Goal: Task Accomplishment & Management: Use online tool/utility

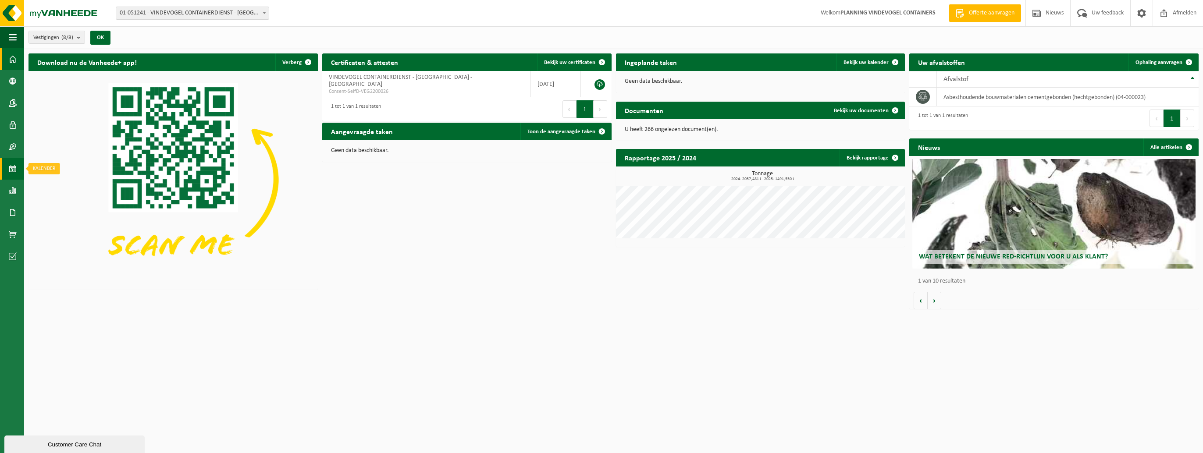
click at [12, 169] on span at bounding box center [13, 169] width 8 height 22
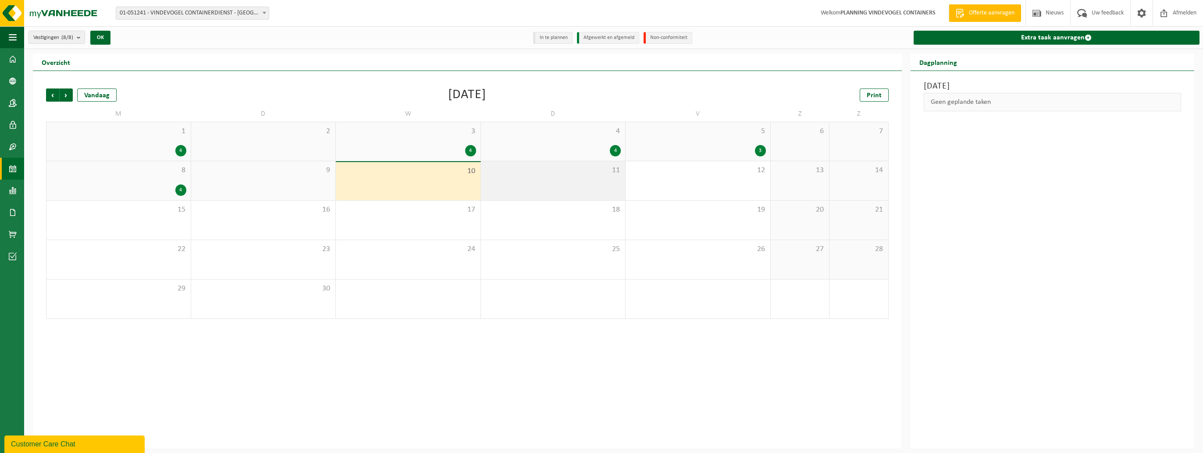
click at [531, 185] on div "11" at bounding box center [553, 180] width 145 height 39
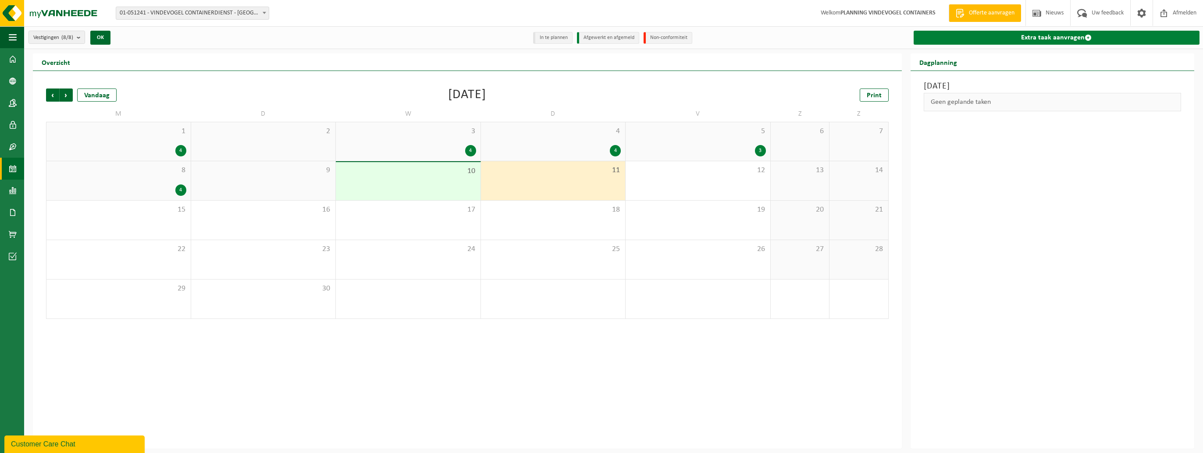
click at [1025, 38] on link "Extra taak aanvragen" at bounding box center [1057, 38] width 286 height 14
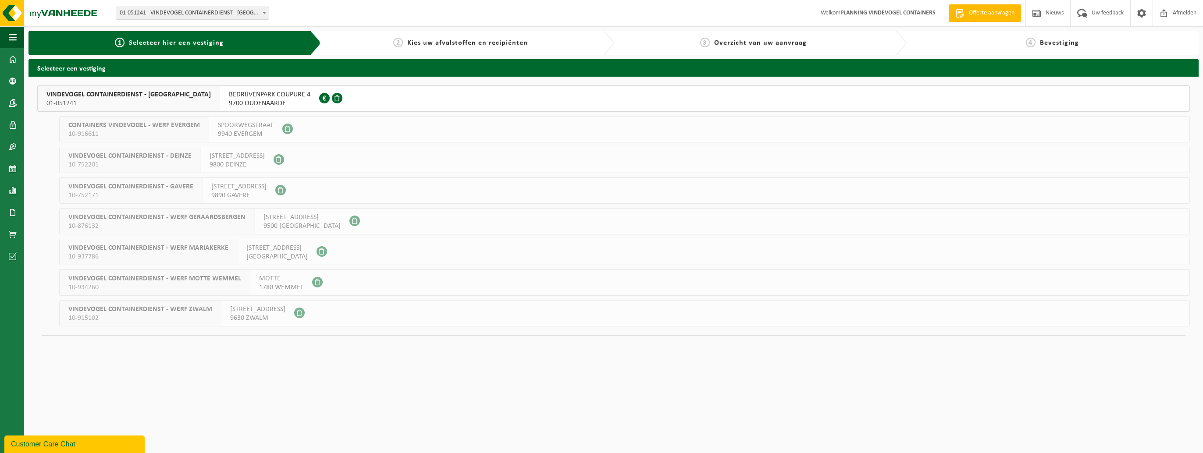
click at [275, 100] on span "9700 OUDENAARDE" at bounding box center [270, 103] width 82 height 9
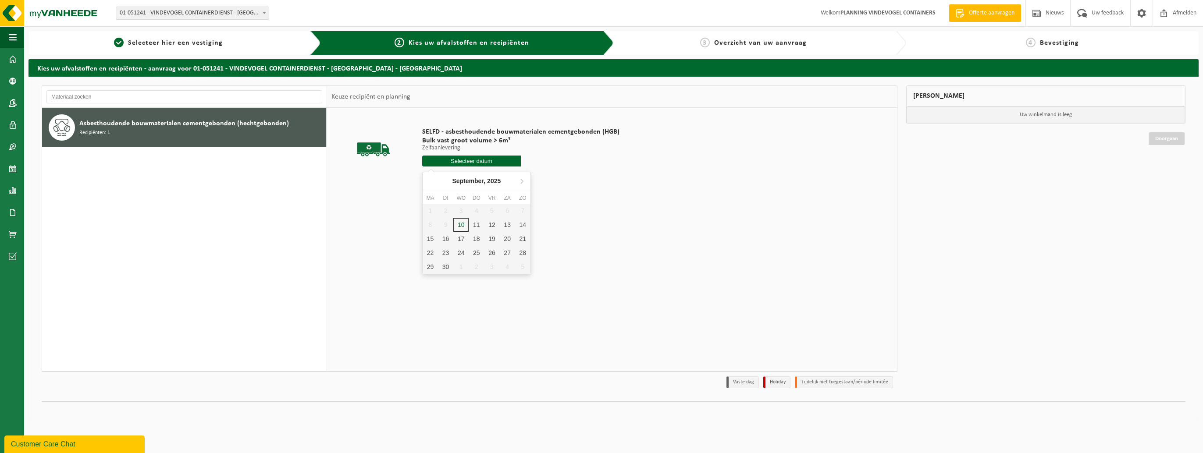
click at [460, 161] on input "text" at bounding box center [471, 161] width 99 height 11
click at [478, 225] on div "11" at bounding box center [476, 225] width 15 height 14
type input "Van 2025-09-11"
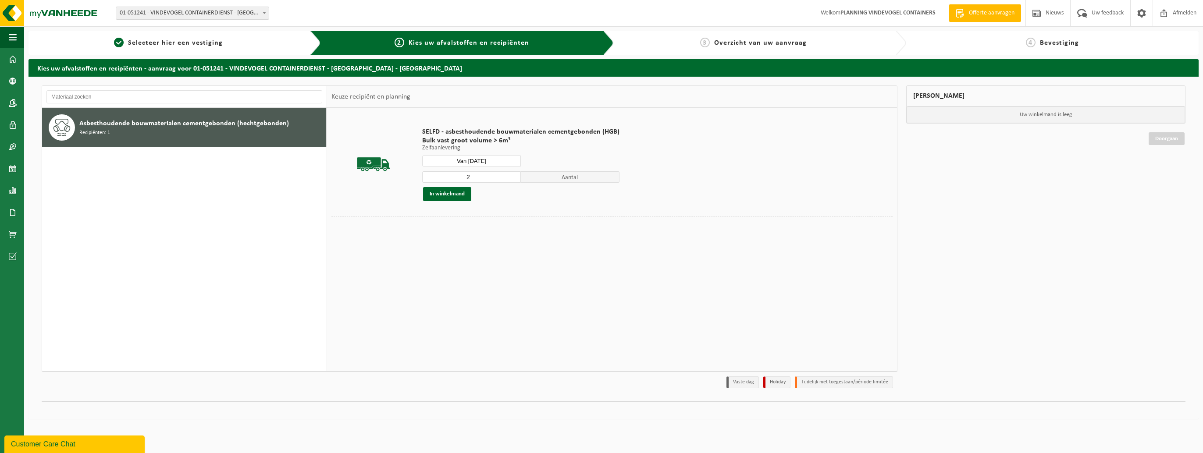
type input "2"
click at [513, 175] on input "2" at bounding box center [471, 176] width 99 height 11
click at [456, 192] on button "In winkelmand" at bounding box center [447, 194] width 48 height 14
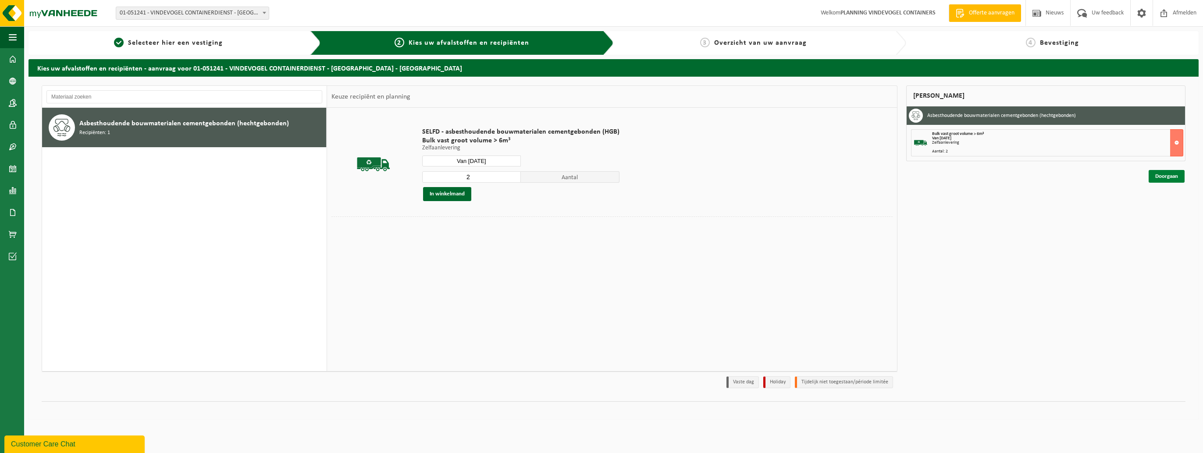
click at [1166, 175] on link "Doorgaan" at bounding box center [1167, 176] width 36 height 13
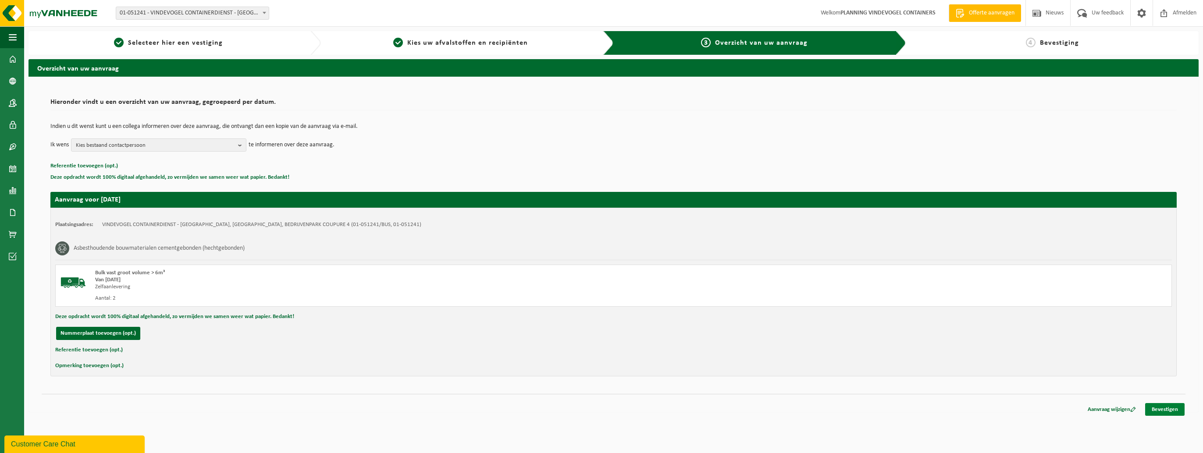
click at [1161, 409] on link "Bevestigen" at bounding box center [1164, 409] width 39 height 13
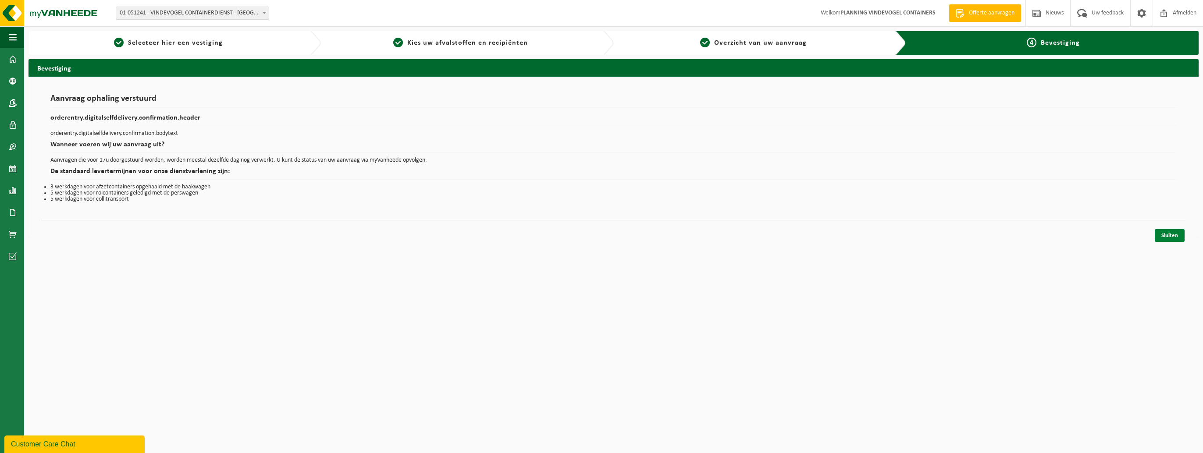
click at [1175, 232] on link "Sluiten" at bounding box center [1170, 235] width 30 height 13
